Goal: Find specific page/section: Find specific page/section

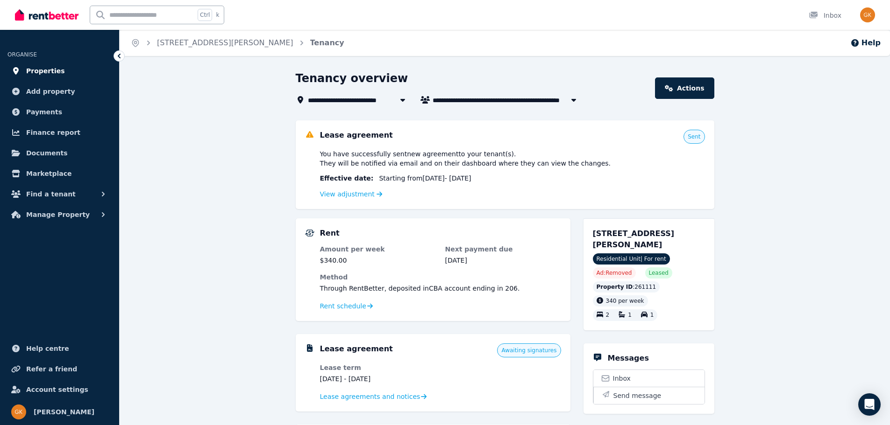
click at [33, 68] on span "Properties" at bounding box center [45, 70] width 39 height 11
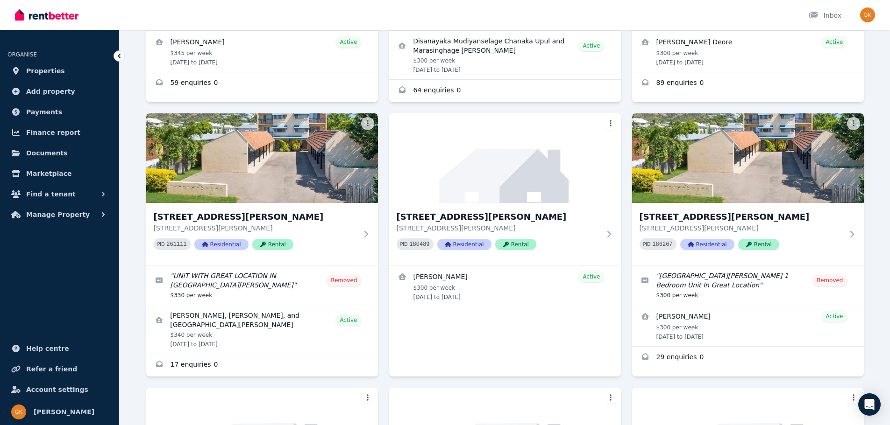
scroll to position [514, 0]
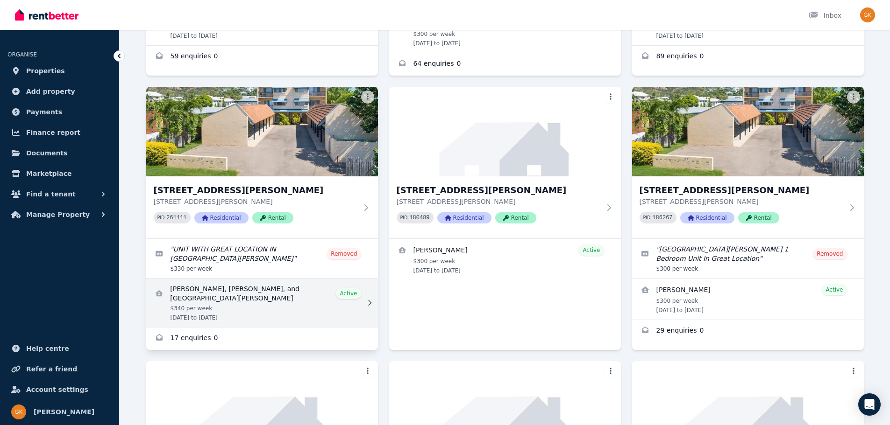
click at [231, 279] on link "View details for Kalyan Karki, Ishwari khadka karki, and Pristina Karki" at bounding box center [262, 303] width 232 height 49
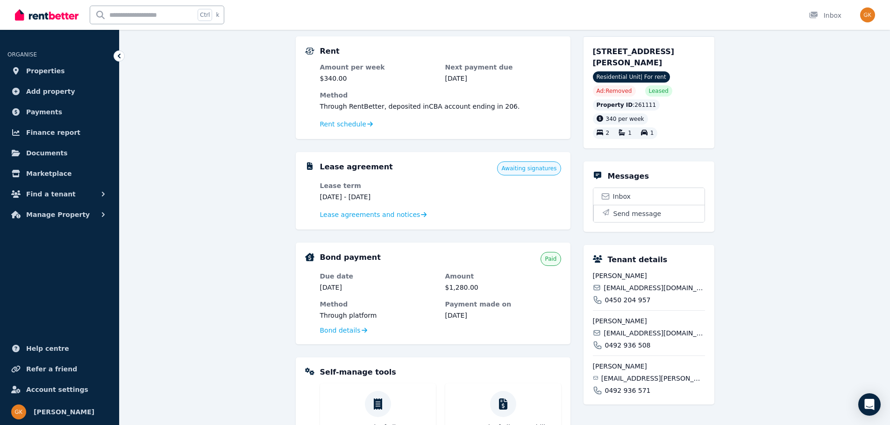
scroll to position [187, 0]
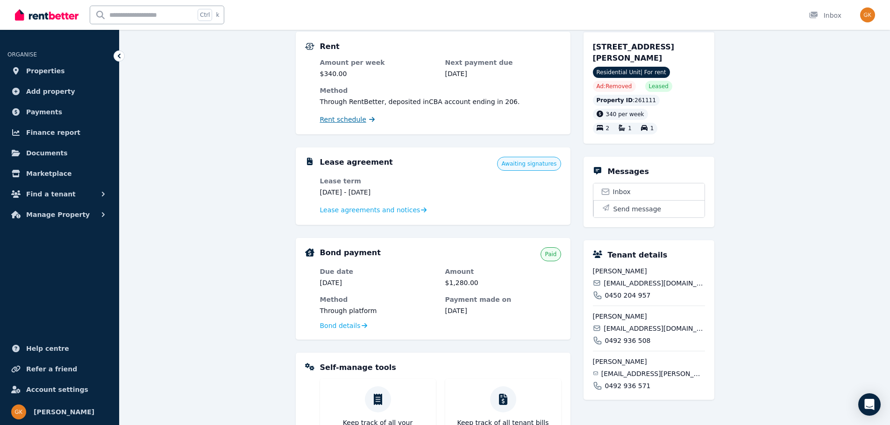
click at [348, 119] on span "Rent schedule" at bounding box center [343, 119] width 46 height 9
